Goal: Use online tool/utility: Utilize a website feature to perform a specific function

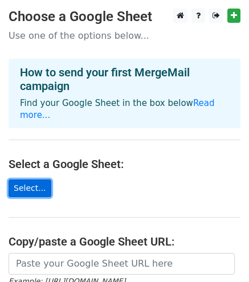
click at [28, 179] on link "Select..." at bounding box center [30, 188] width 43 height 18
click at [19, 179] on link "Select..." at bounding box center [30, 188] width 43 height 18
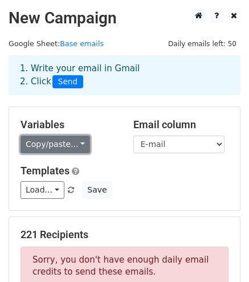
click at [80, 143] on link "Copy/paste..." at bounding box center [55, 145] width 69 height 18
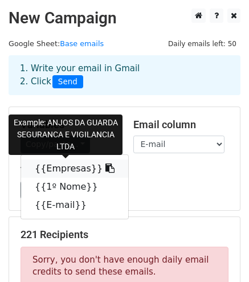
click at [68, 170] on link "{{Empresas}}" at bounding box center [74, 169] width 107 height 18
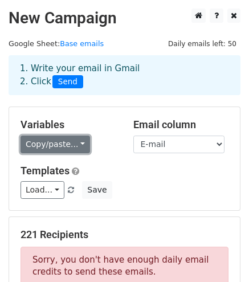
click at [79, 146] on link "Copy/paste..." at bounding box center [55, 145] width 69 height 18
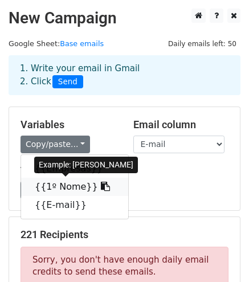
click at [63, 188] on link "{{1º Nome}}" at bounding box center [74, 187] width 107 height 18
